Goal: Information Seeking & Learning: Learn about a topic

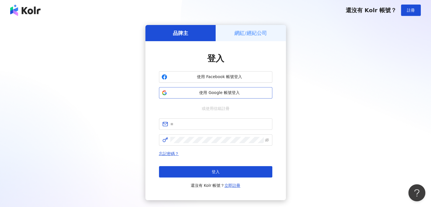
click at [248, 91] on span "使用 Google 帳號登入" at bounding box center [220, 93] width 100 height 6
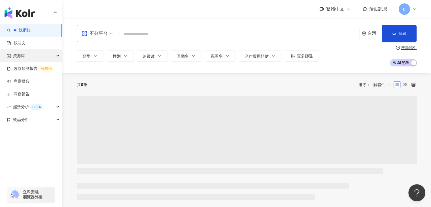
click at [22, 56] on span "資源庫" at bounding box center [19, 55] width 12 height 13
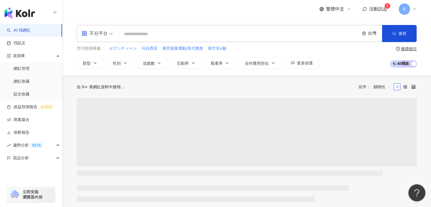
click at [22, 80] on link "網紅收藏" at bounding box center [22, 82] width 16 height 6
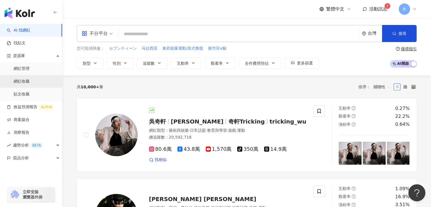
click at [25, 82] on link "網紅收藏" at bounding box center [22, 82] width 16 height 6
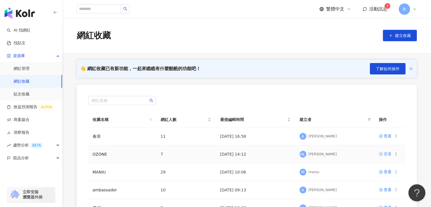
click at [385, 155] on div "查看" at bounding box center [388, 154] width 8 height 6
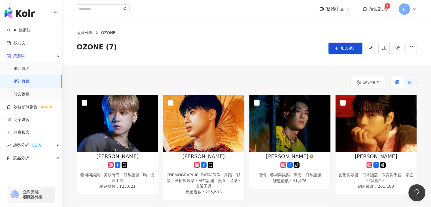
click at [397, 82] on icon at bounding box center [398, 82] width 4 height 4
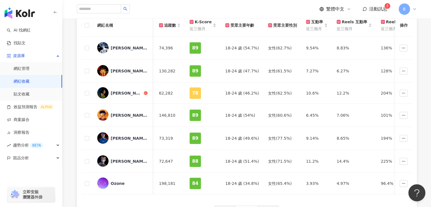
scroll to position [0, 226]
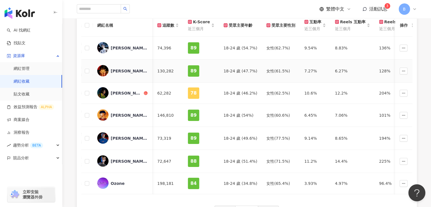
click at [132, 70] on div "[PERSON_NAME]" at bounding box center [129, 71] width 37 height 6
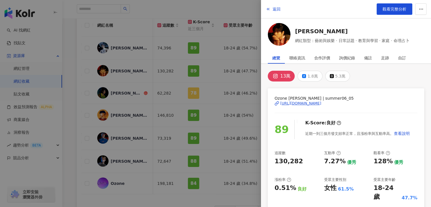
click at [308, 103] on div "[URL][DOMAIN_NAME]" at bounding box center [300, 103] width 41 height 5
click at [123, 183] on div at bounding box center [215, 103] width 431 height 207
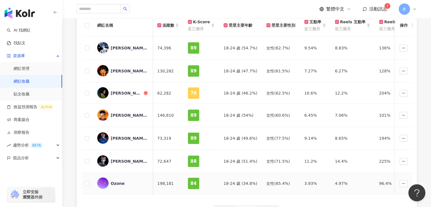
click at [118, 181] on div "Ozone" at bounding box center [118, 183] width 14 height 6
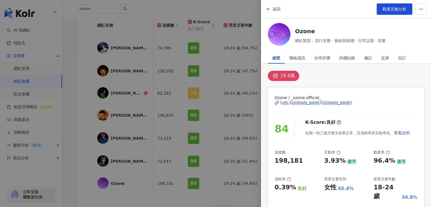
click at [296, 104] on div "[URL][DOMAIN_NAME][DOMAIN_NAME]" at bounding box center [316, 102] width 72 height 5
click at [298, 103] on div "[URL][DOMAIN_NAME][DOMAIN_NAME]" at bounding box center [316, 102] width 72 height 5
